Goal: Task Accomplishment & Management: Manage account settings

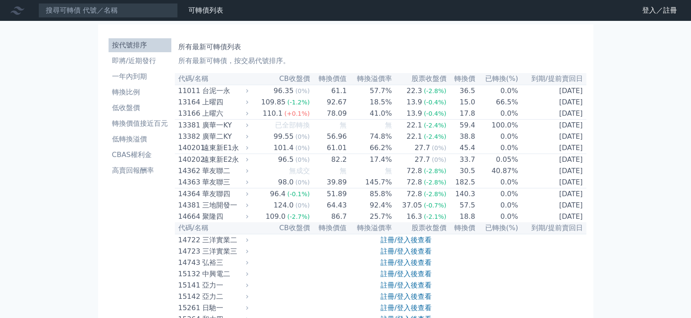
click at [135, 46] on li "按代號排序" at bounding box center [139, 45] width 63 height 10
click at [657, 10] on link "登入／註冊" at bounding box center [659, 10] width 49 height 14
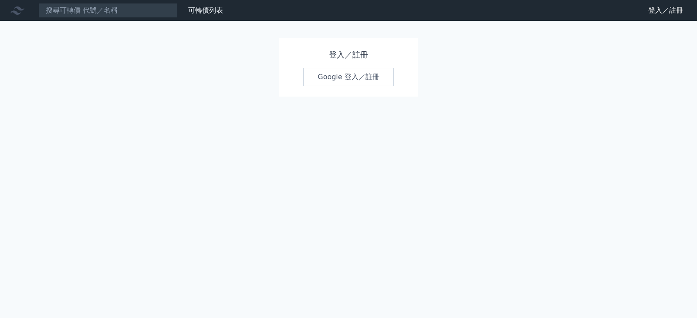
click at [332, 80] on link "Google 登入／註冊" at bounding box center [348, 77] width 91 height 18
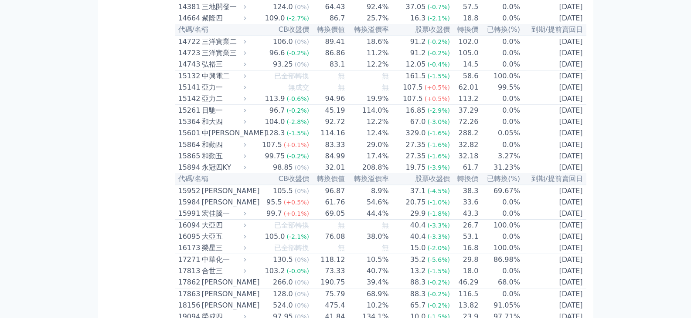
scroll to position [218, 0]
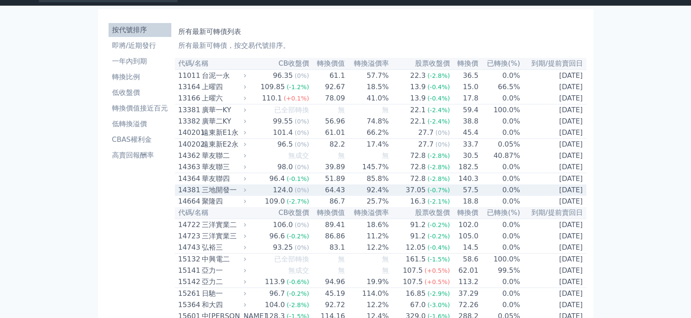
scroll to position [0, 0]
